Goal: Information Seeking & Learning: Find specific fact

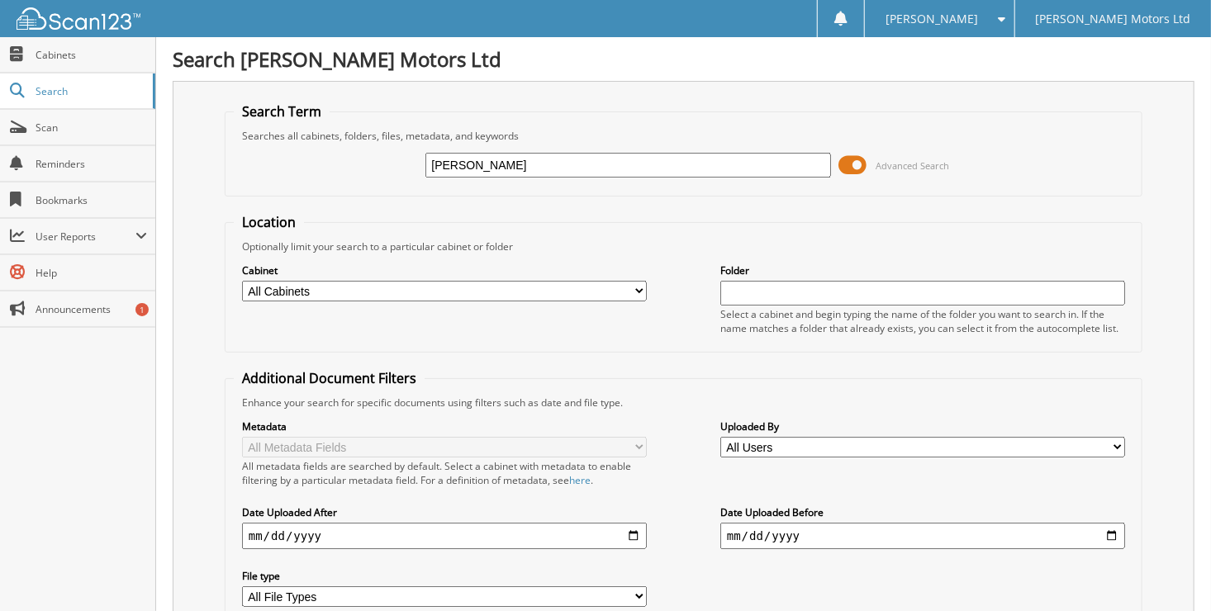
type input "[PERSON_NAME]"
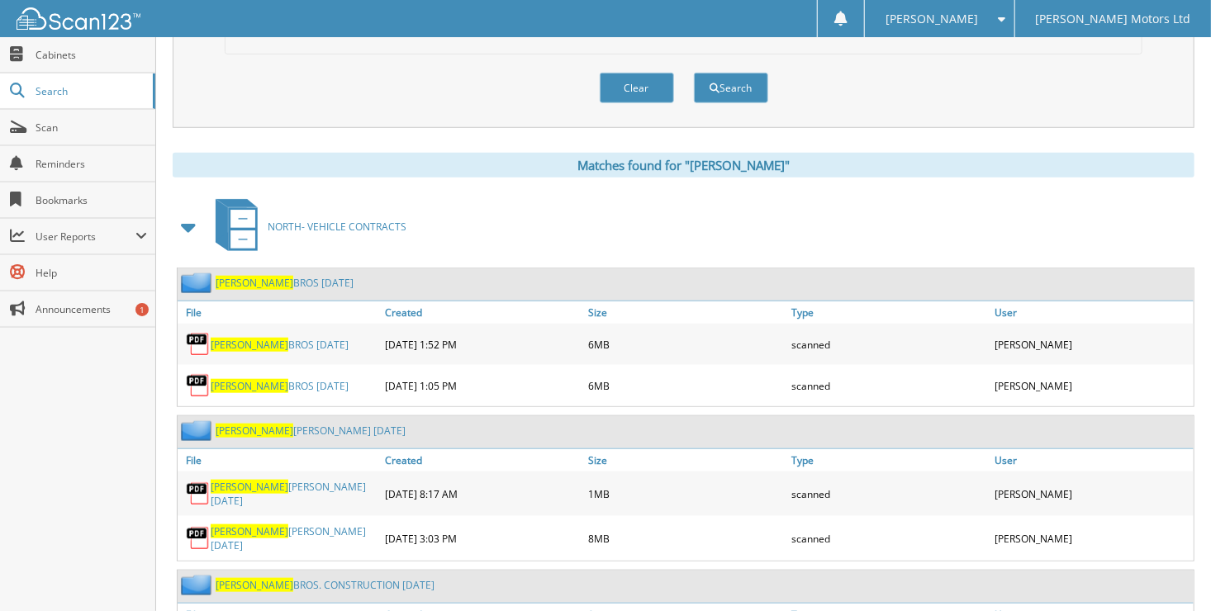
scroll to position [578, 0]
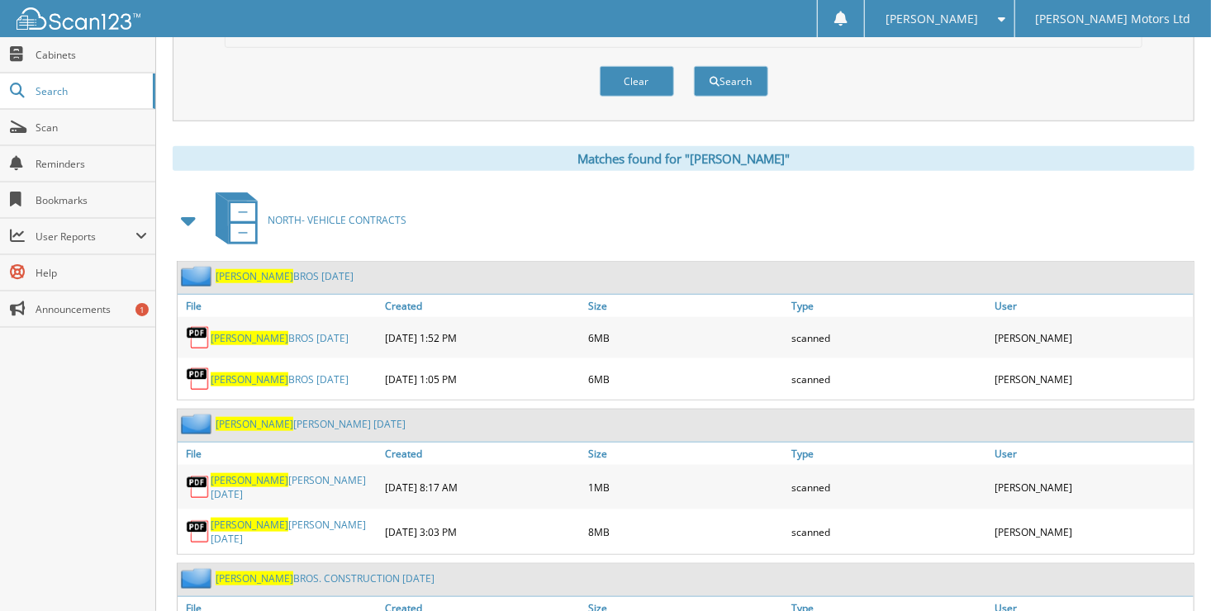
click at [293, 331] on link "[PERSON_NAME] BROS [DATE]" at bounding box center [280, 338] width 138 height 14
